Goal: Find contact information: Find contact information

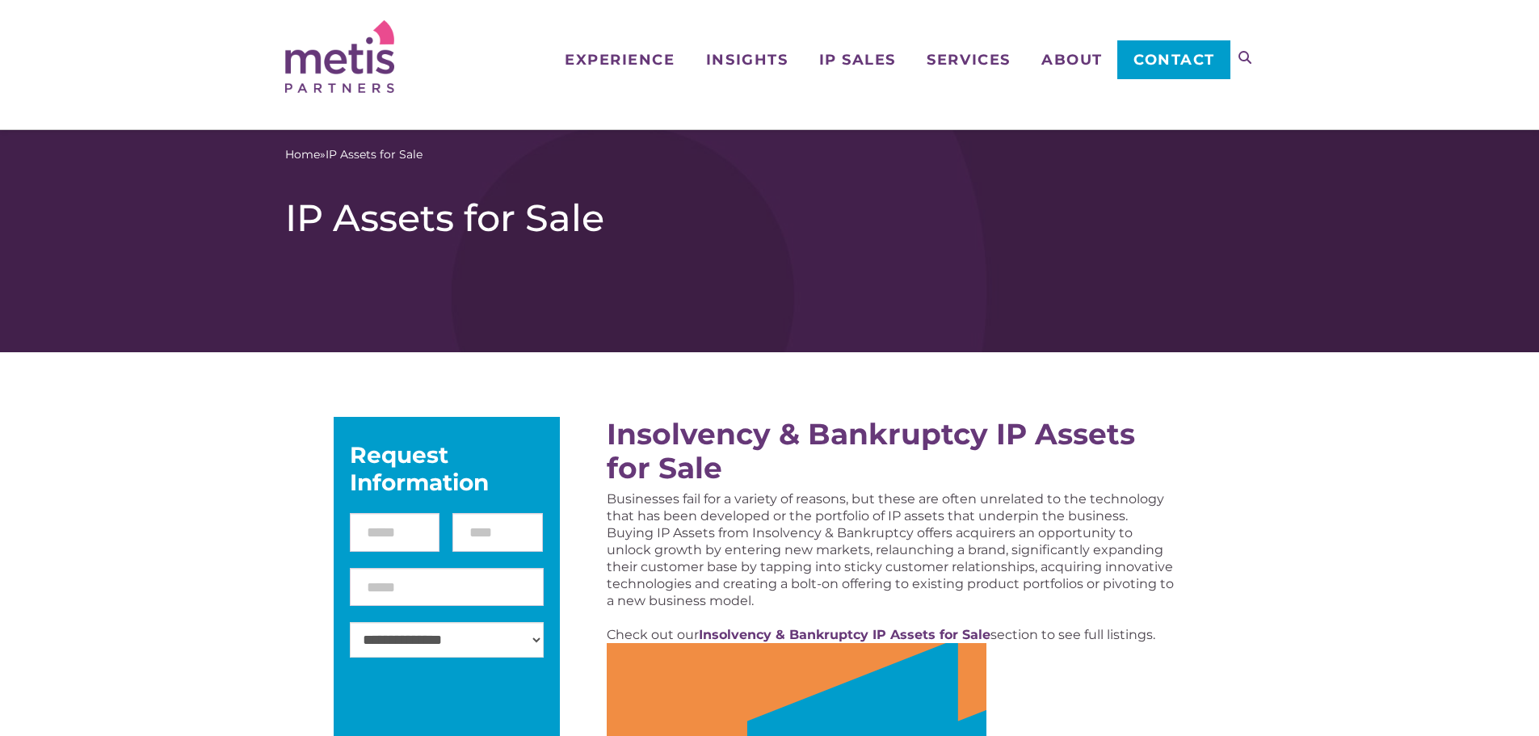
click at [372, 74] on img at bounding box center [339, 56] width 109 height 73
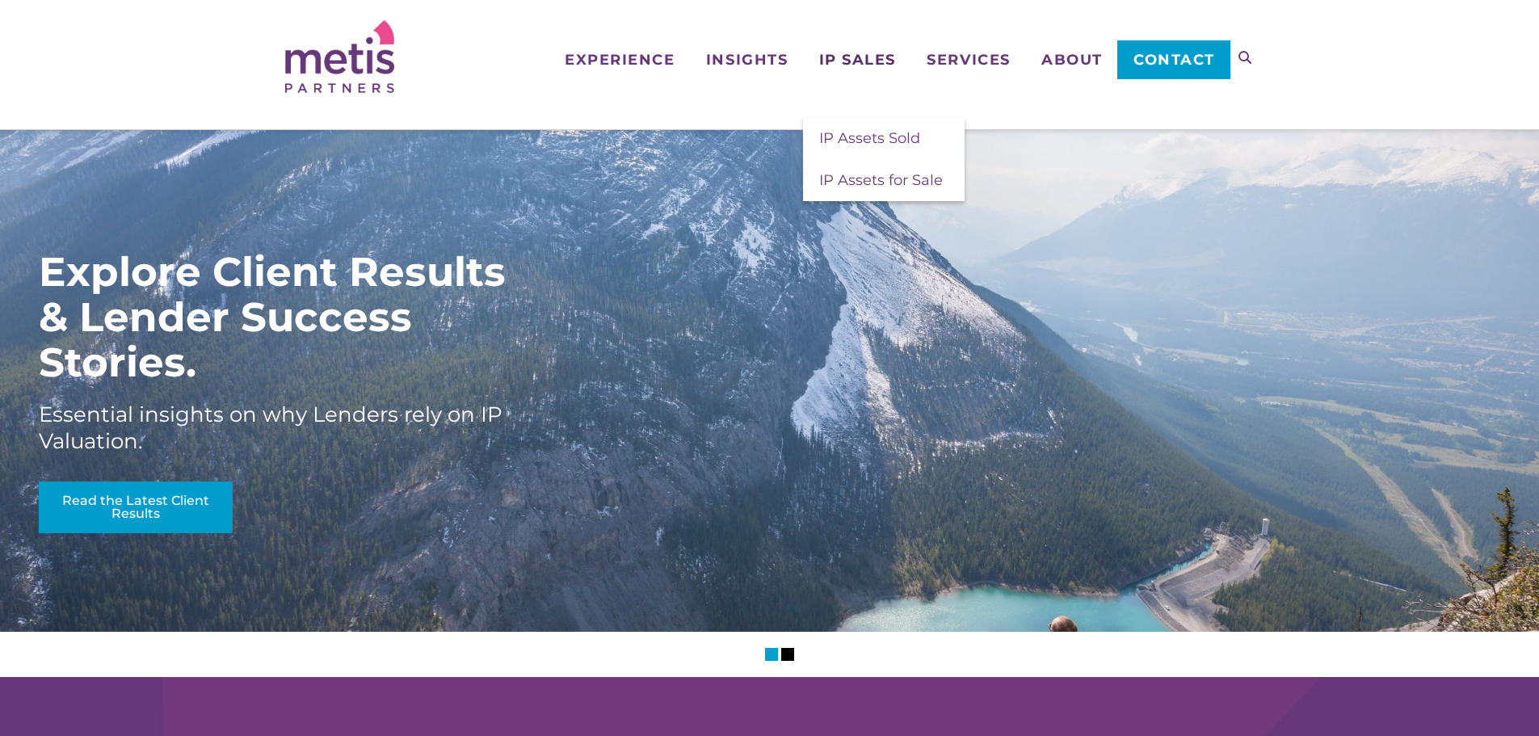
click at [862, 63] on span "IP Sales" at bounding box center [857, 60] width 77 height 15
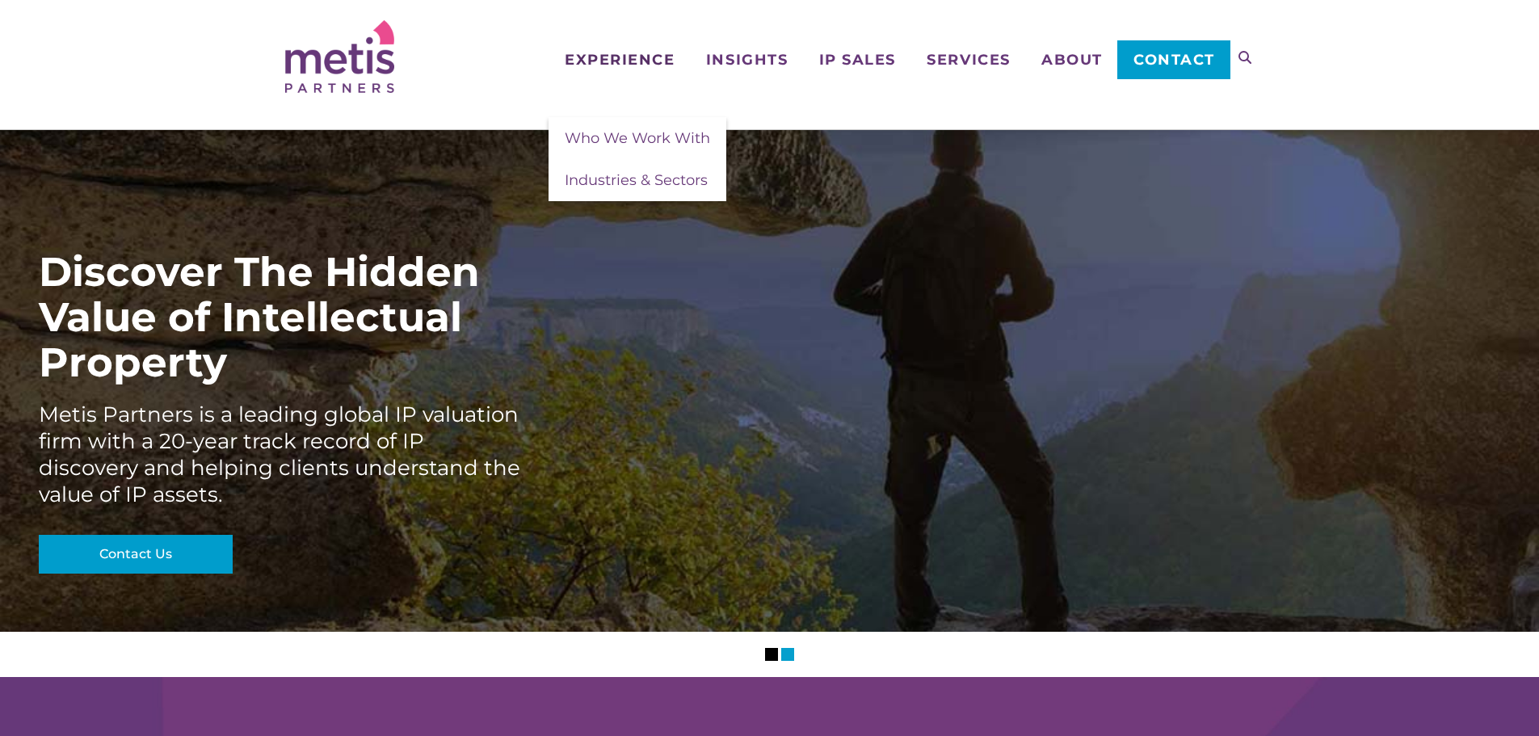
click at [637, 54] on span "Experience" at bounding box center [620, 60] width 110 height 15
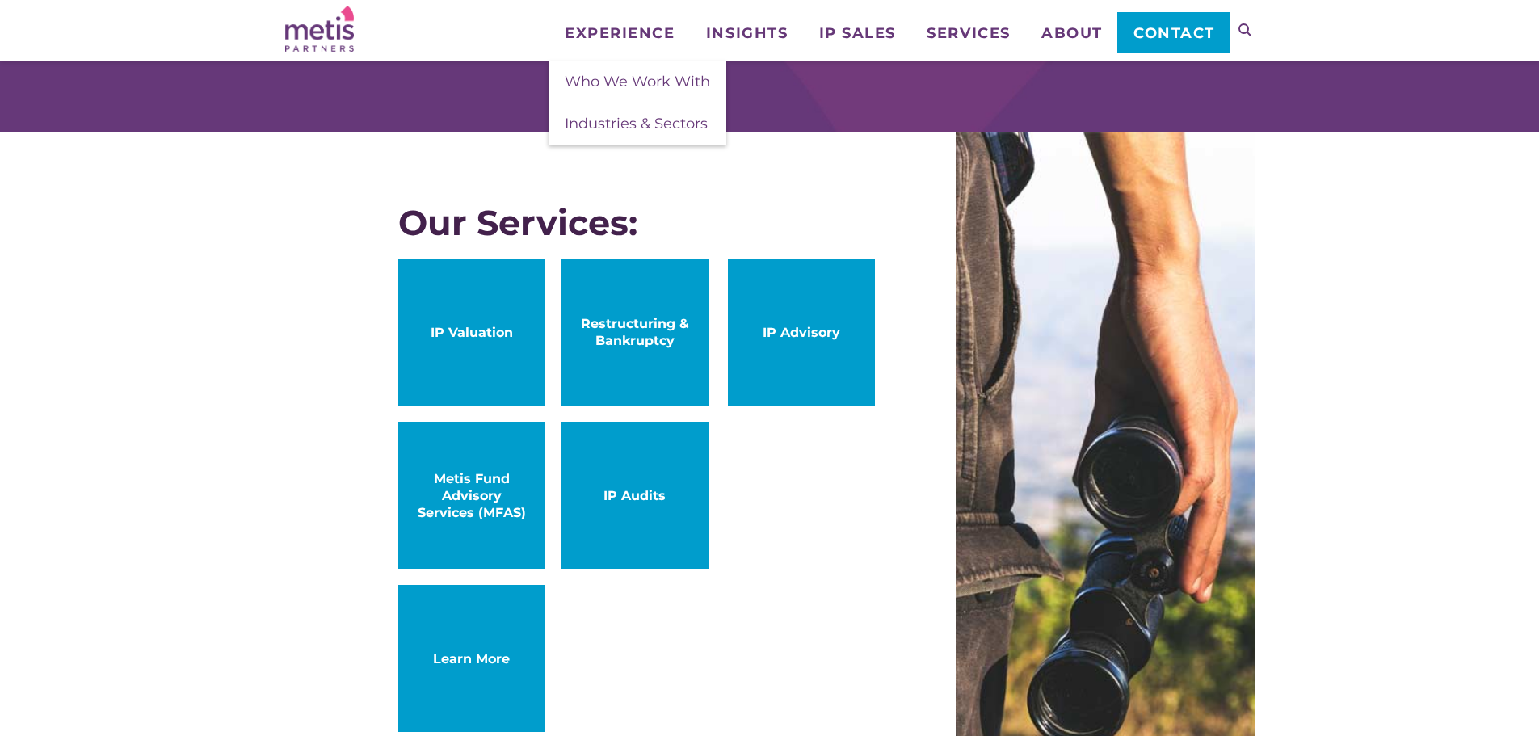
scroll to position [808, 0]
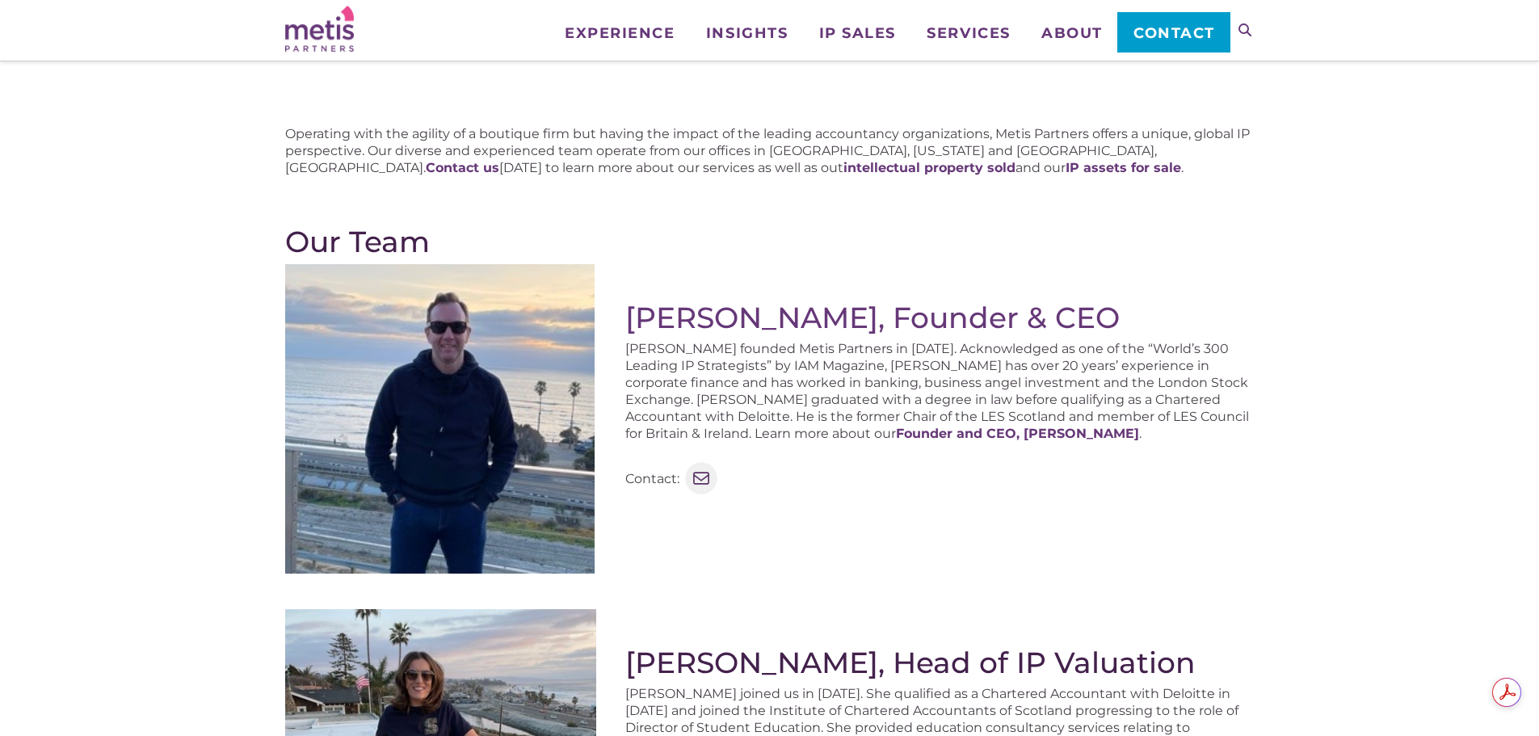
click at [700, 479] on icon at bounding box center [701, 478] width 21 height 21
click at [701, 480] on icon at bounding box center [701, 479] width 16 height 12
